Goal: Transaction & Acquisition: Purchase product/service

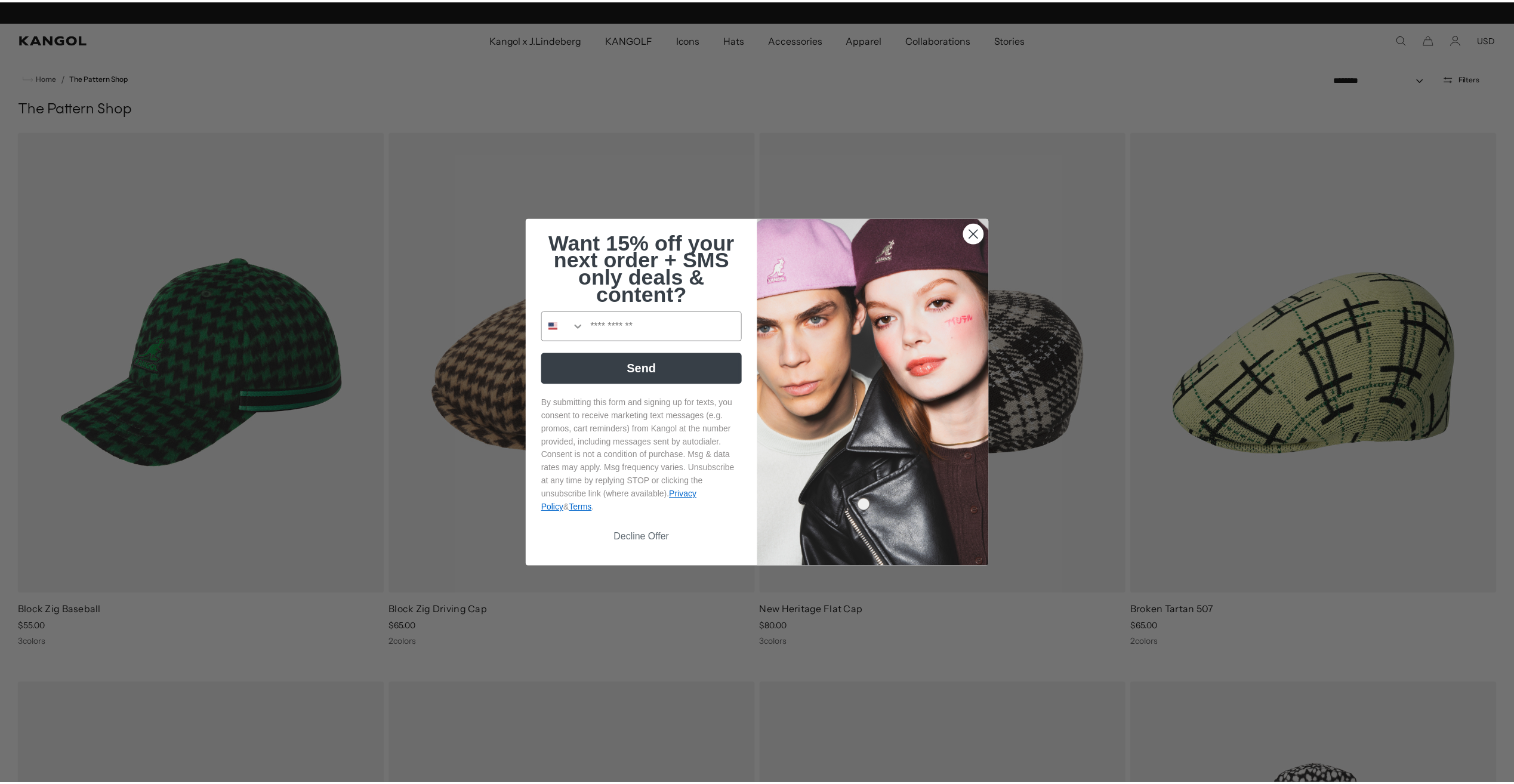
scroll to position [0, 246]
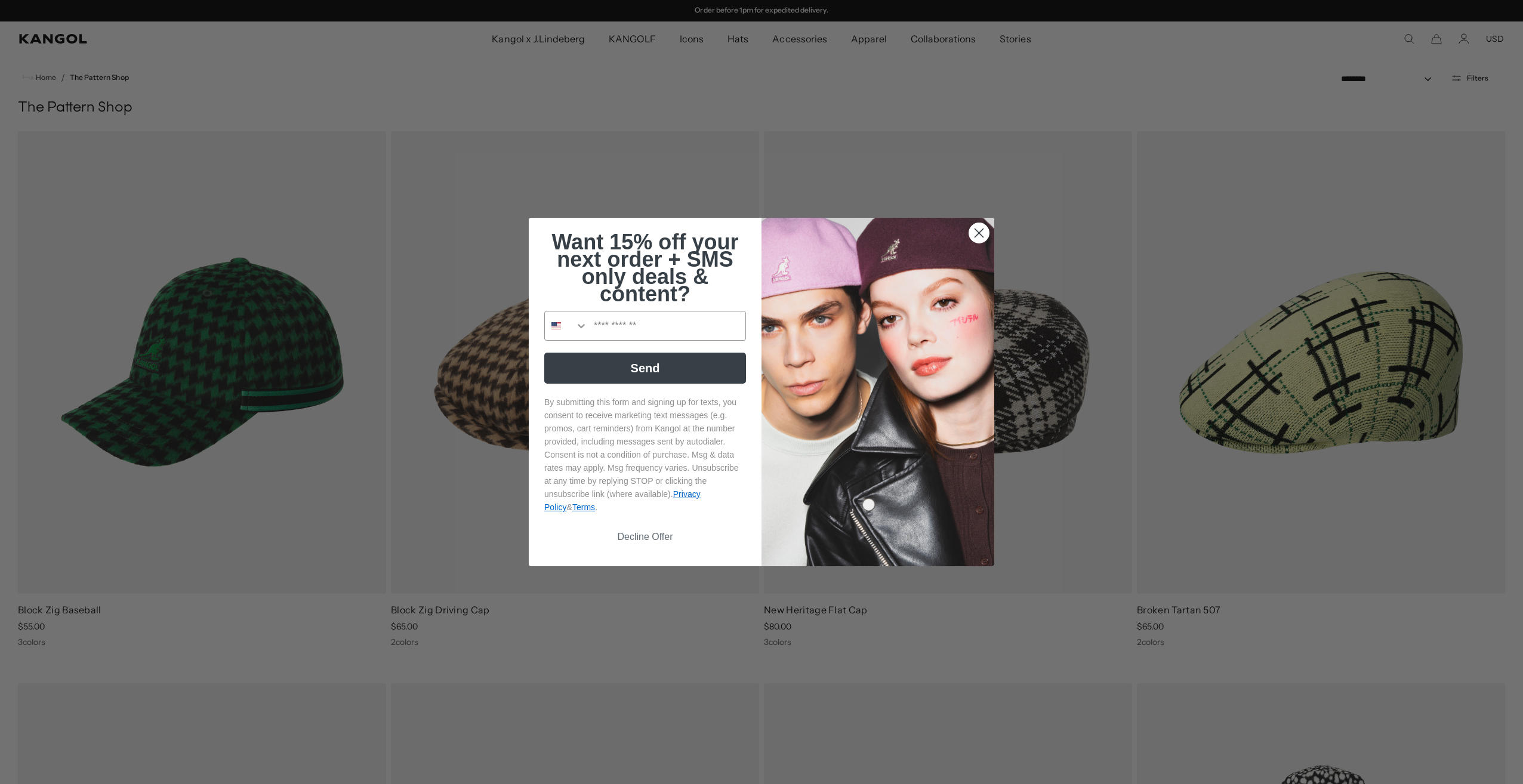
click at [978, 232] on circle "Close dialog" at bounding box center [979, 233] width 20 height 20
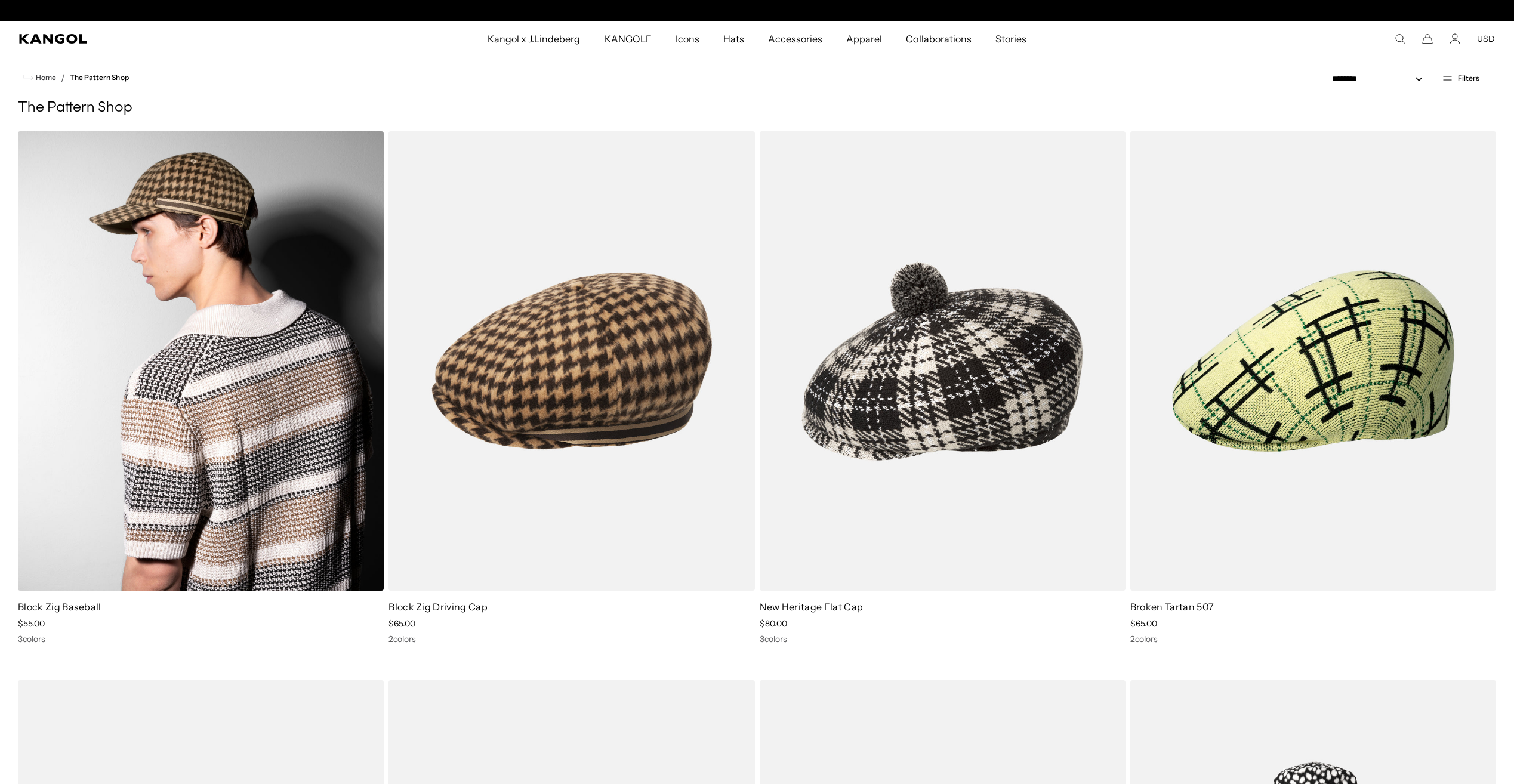
click at [166, 424] on img at bounding box center [201, 361] width 366 height 459
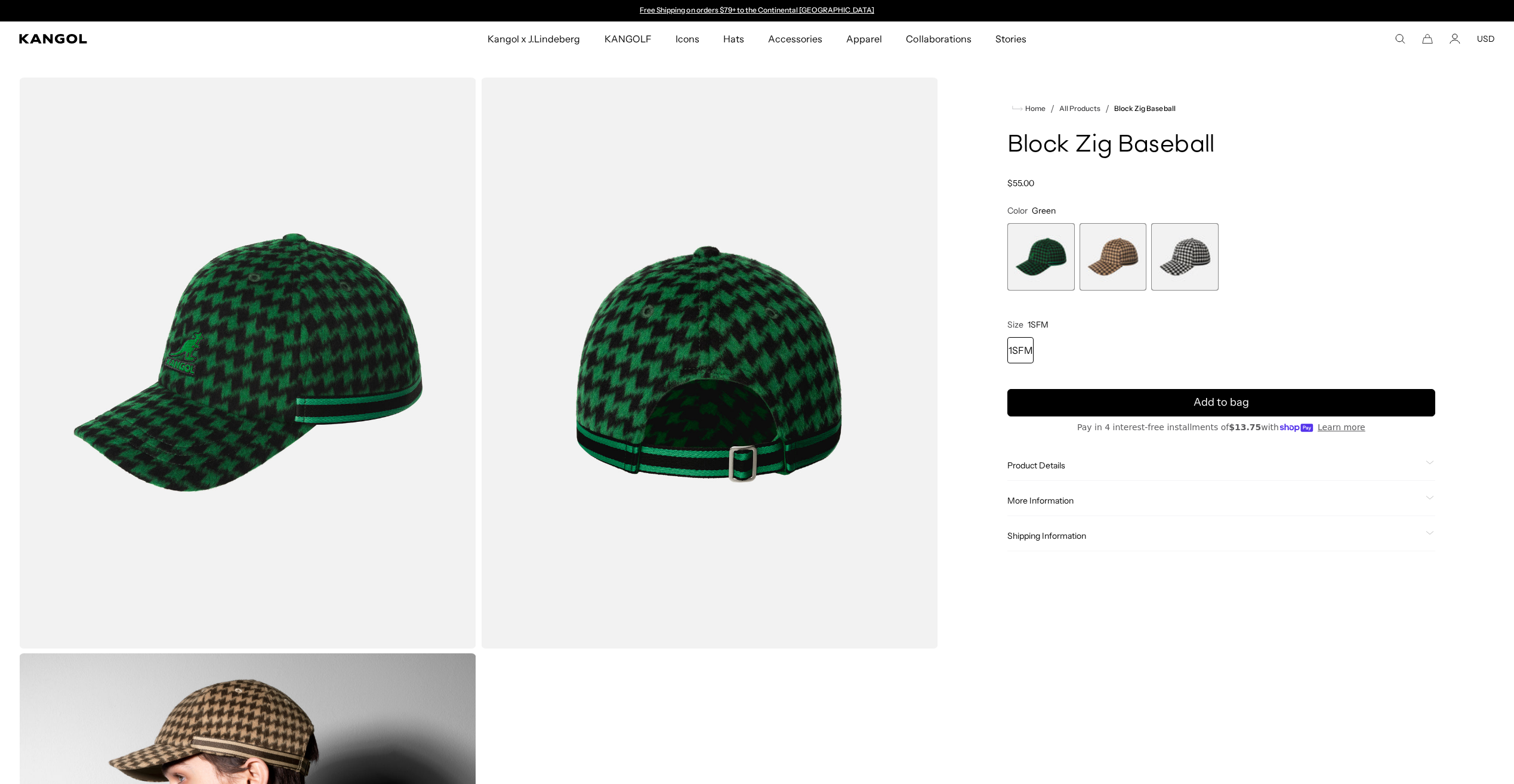
click at [1050, 259] on span "1 of 3" at bounding box center [1041, 257] width 67 height 67
click at [1107, 264] on span "2 of 3" at bounding box center [1113, 257] width 67 height 67
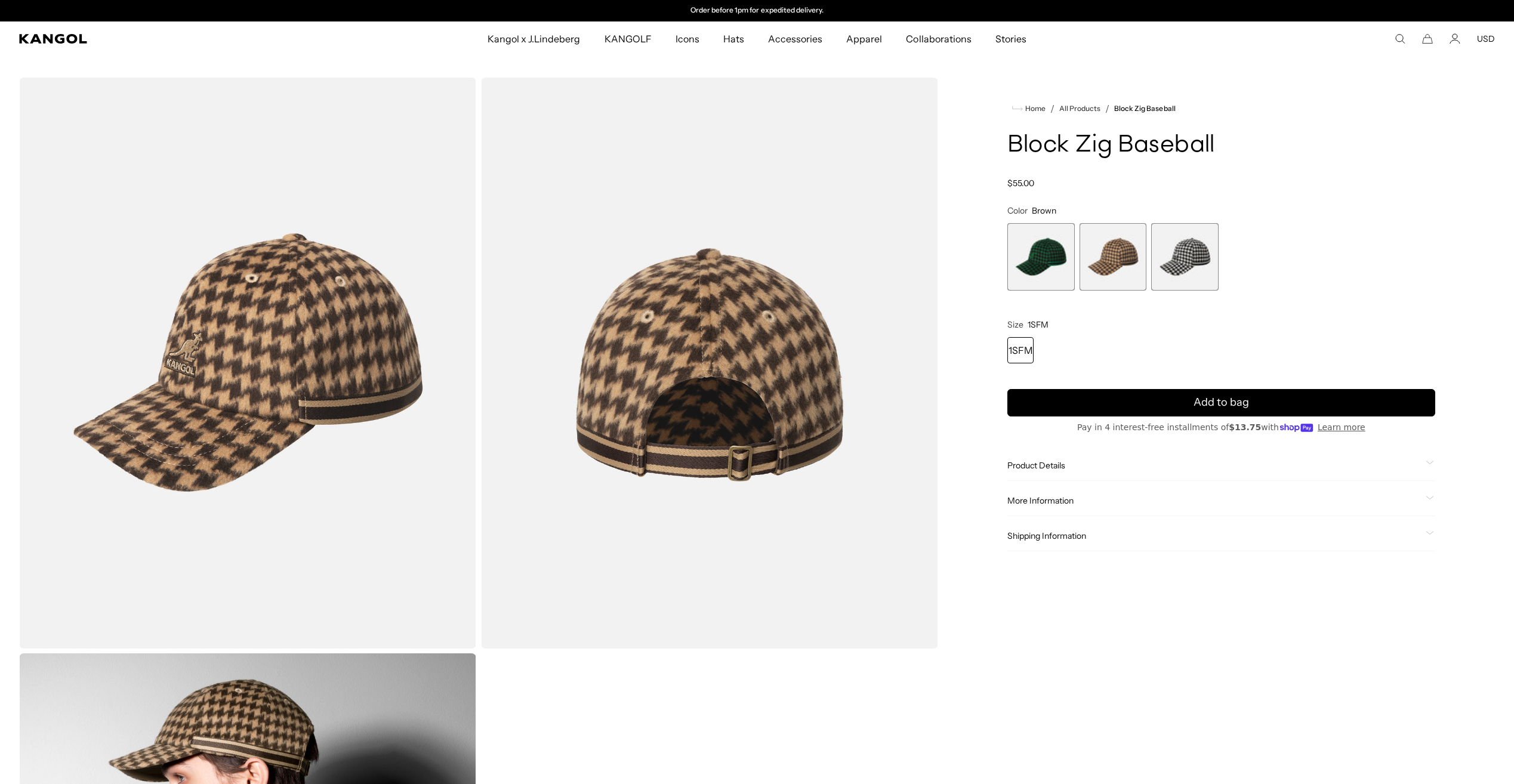
click at [1194, 255] on span "3 of 3" at bounding box center [1185, 257] width 67 height 67
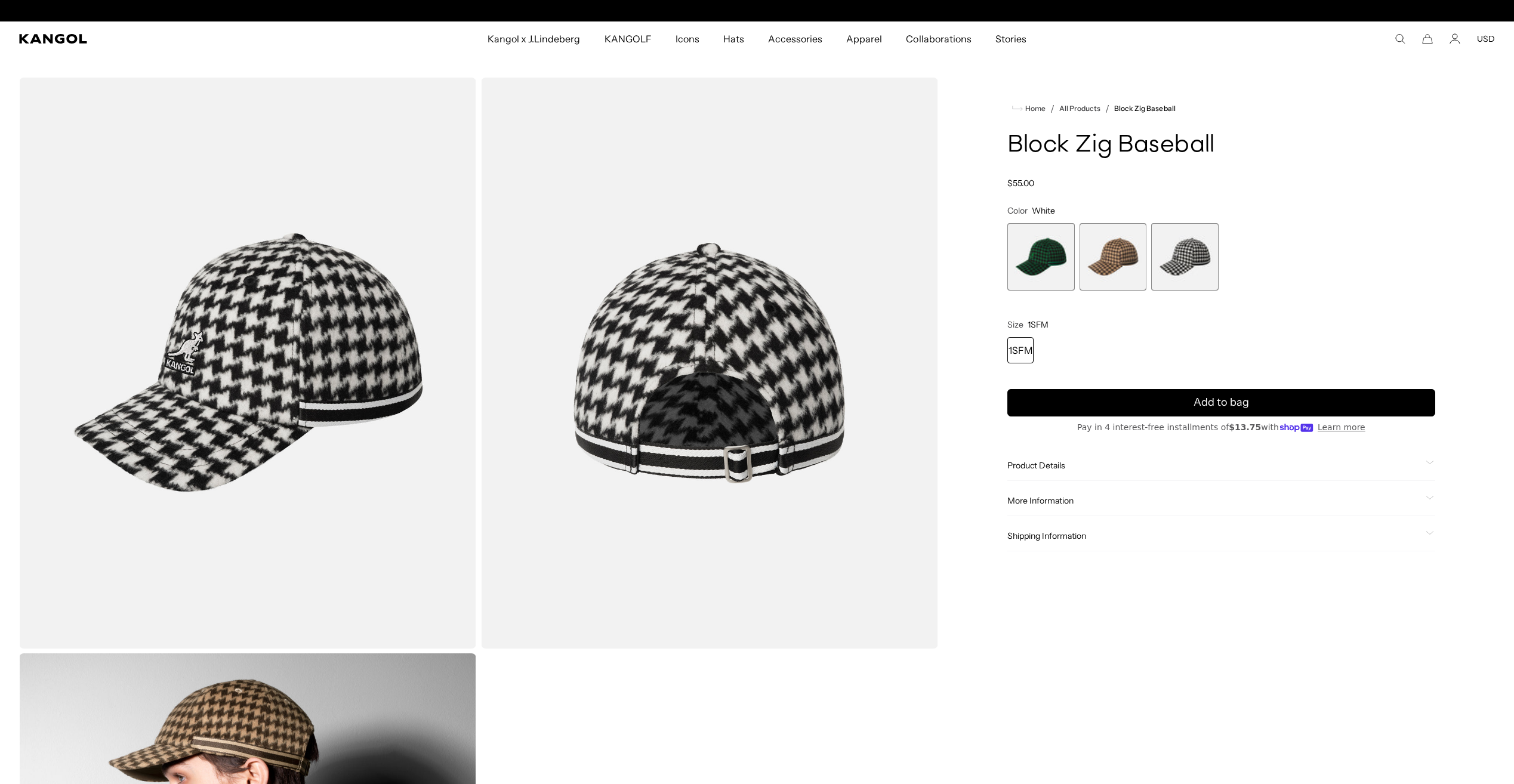
scroll to position [0, 246]
